Goal: Answer question/provide support: Share knowledge or assist other users

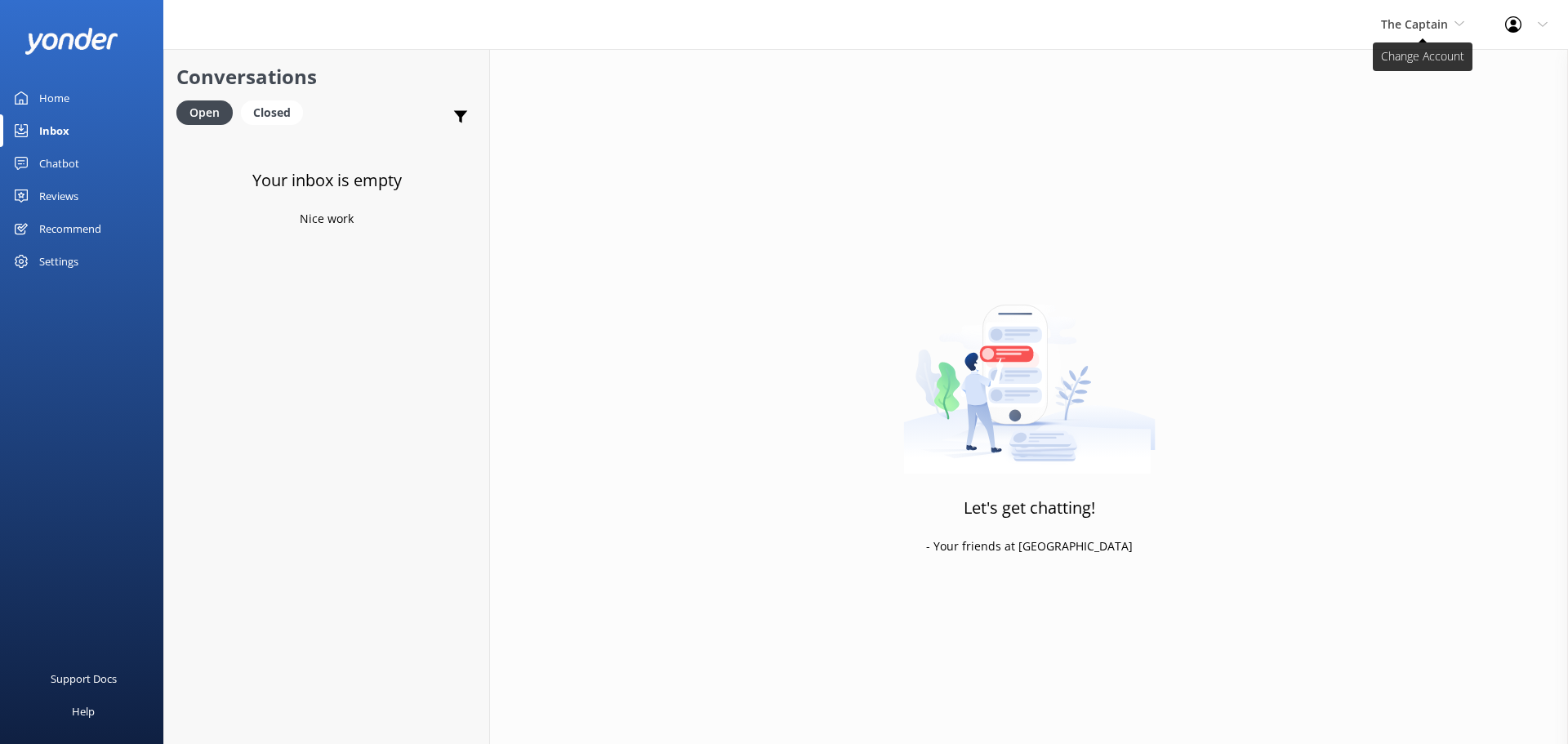
click at [1397, 25] on span "The Captain" at bounding box center [1414, 24] width 67 height 15
click at [1408, 57] on link "De [GEOGRAPHIC_DATA]" at bounding box center [1442, 68] width 164 height 39
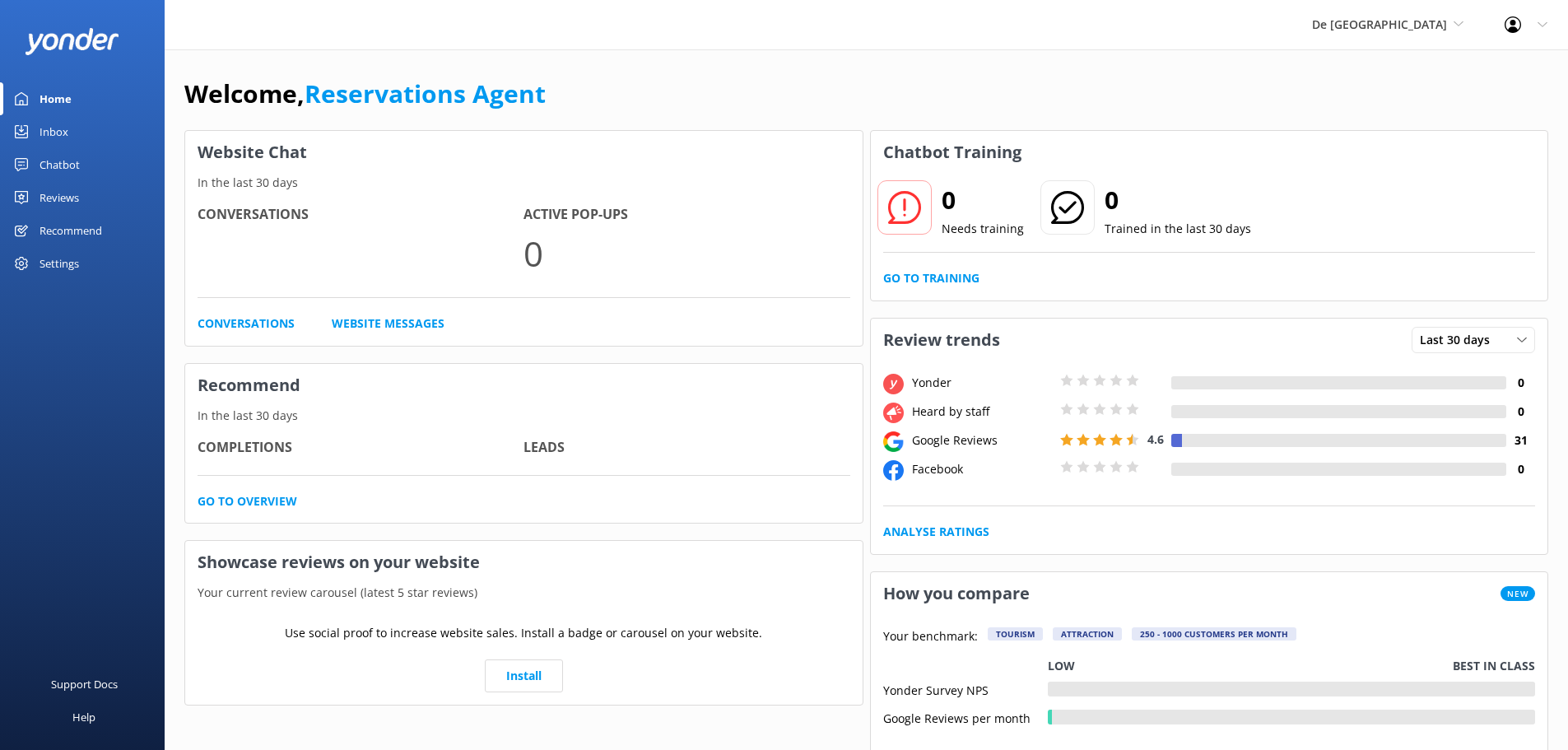
click at [77, 126] on link "Inbox" at bounding box center [82, 132] width 165 height 33
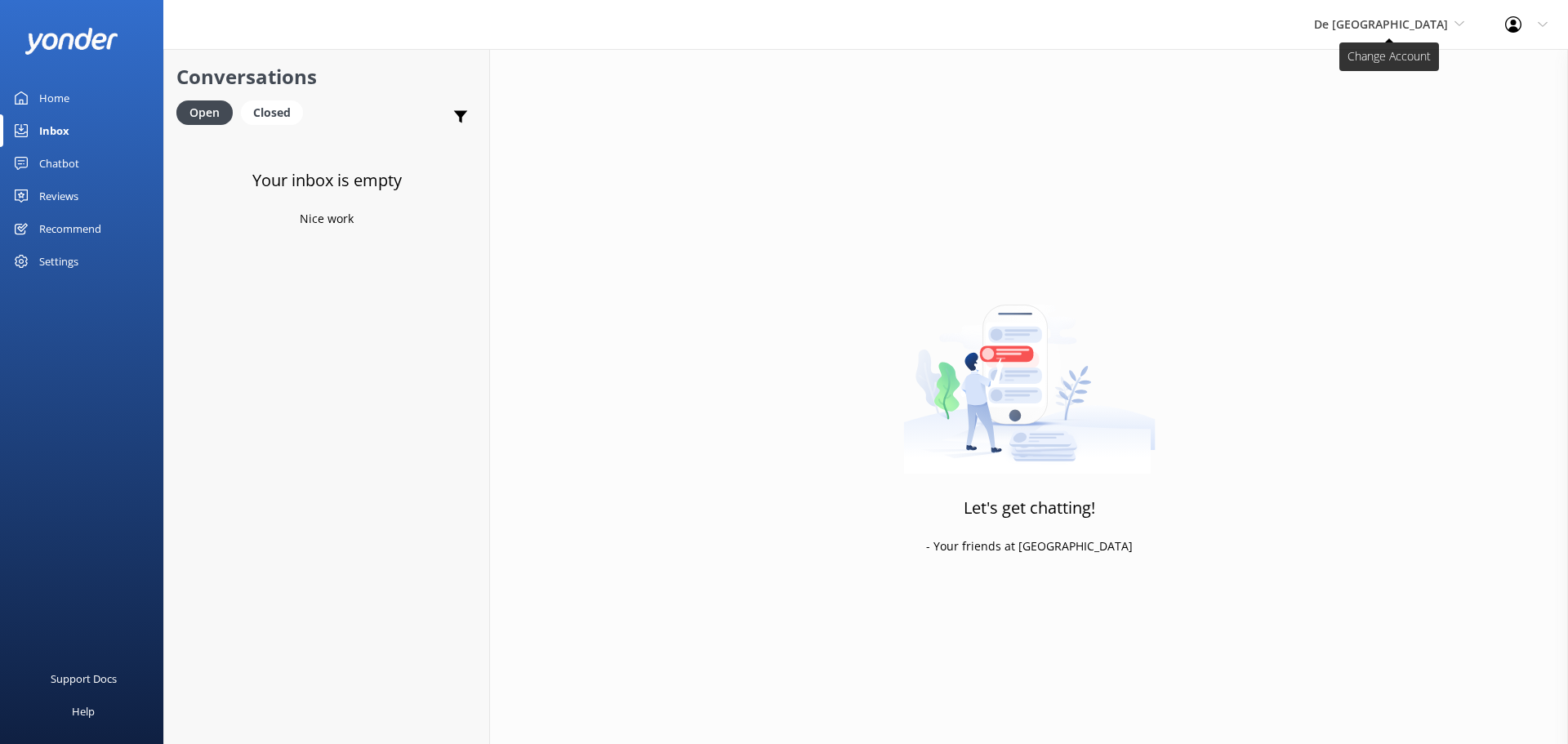
click at [1398, 26] on span "De [GEOGRAPHIC_DATA]" at bounding box center [1381, 24] width 134 height 15
click at [1392, 169] on div "Let's get chatting! - Your friends at [GEOGRAPHIC_DATA]" at bounding box center [1028, 421] width 1078 height 744
click at [1388, 155] on link "The Captain" at bounding box center [1375, 147] width 164 height 39
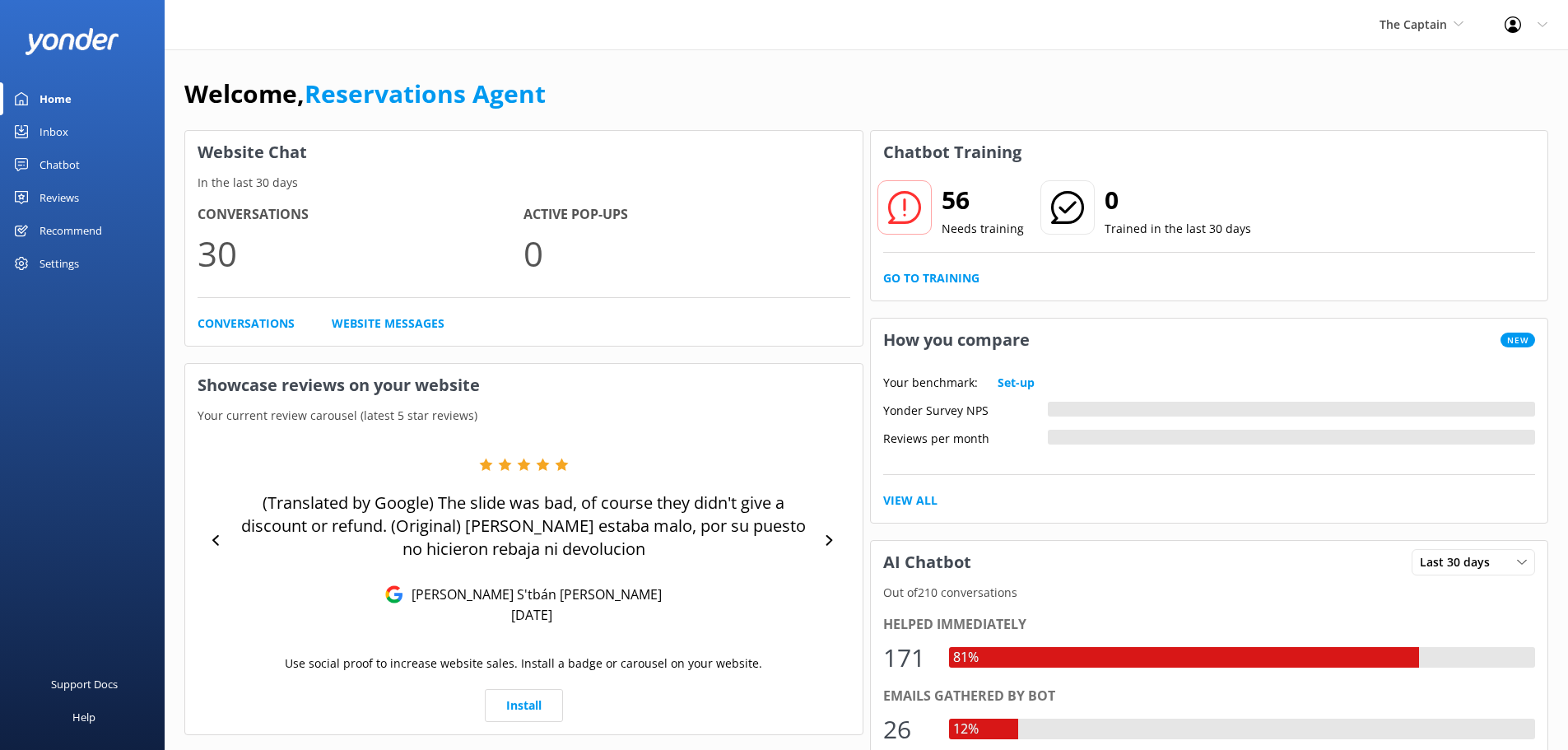
click at [63, 128] on div "Inbox" at bounding box center [54, 132] width 29 height 33
